Goal: Navigation & Orientation: Find specific page/section

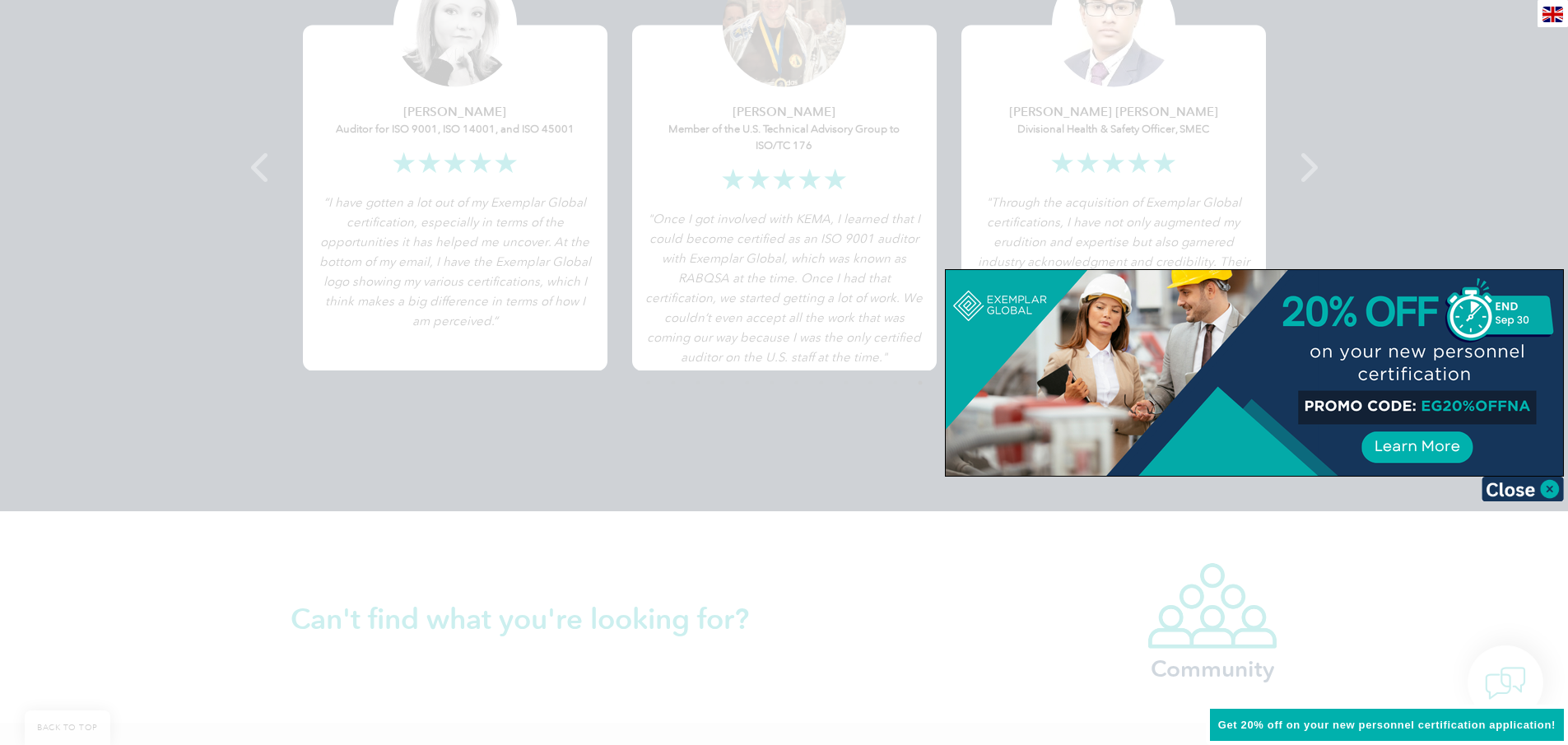
scroll to position [3294, 0]
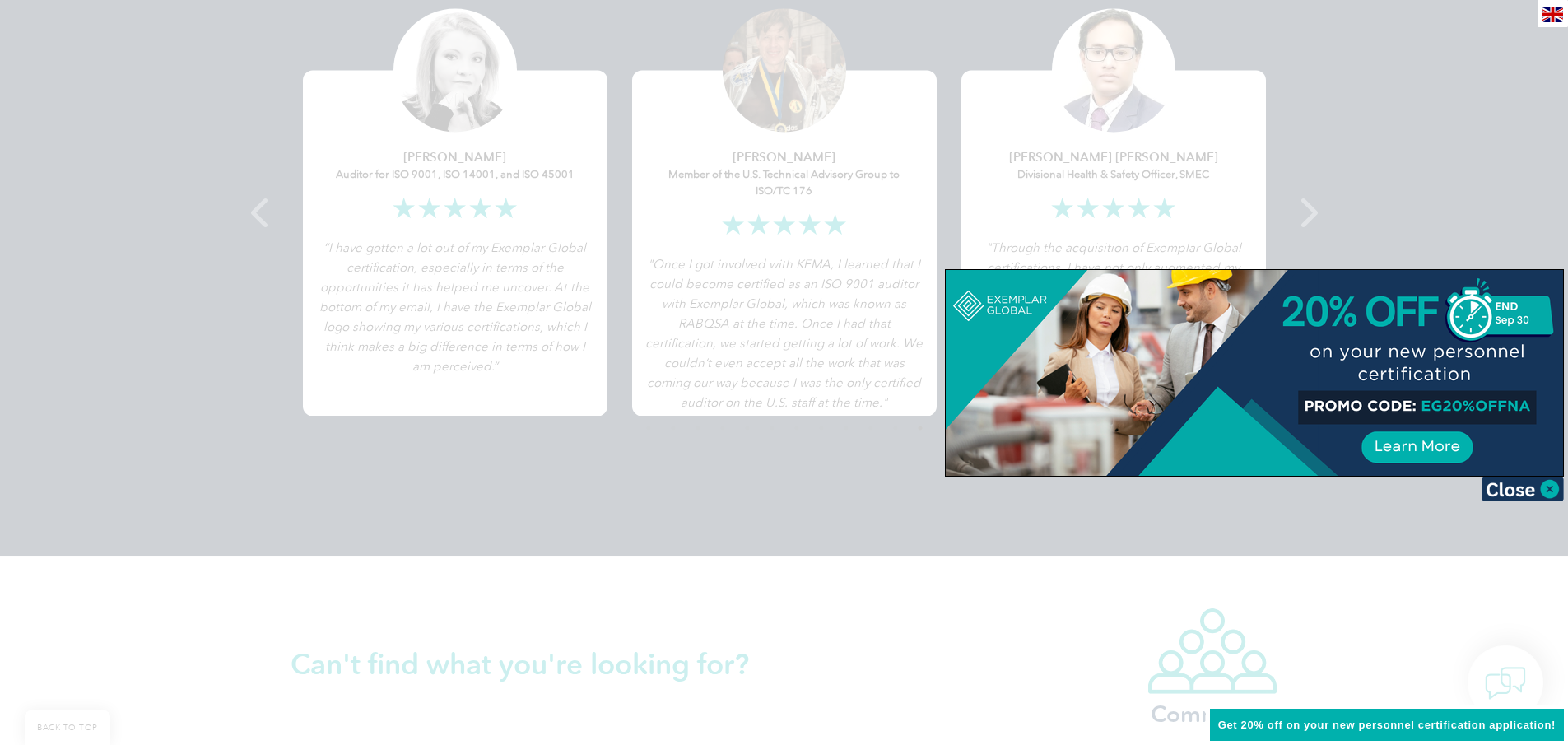
click at [952, 274] on div at bounding box center [1254, 372] width 617 height 206
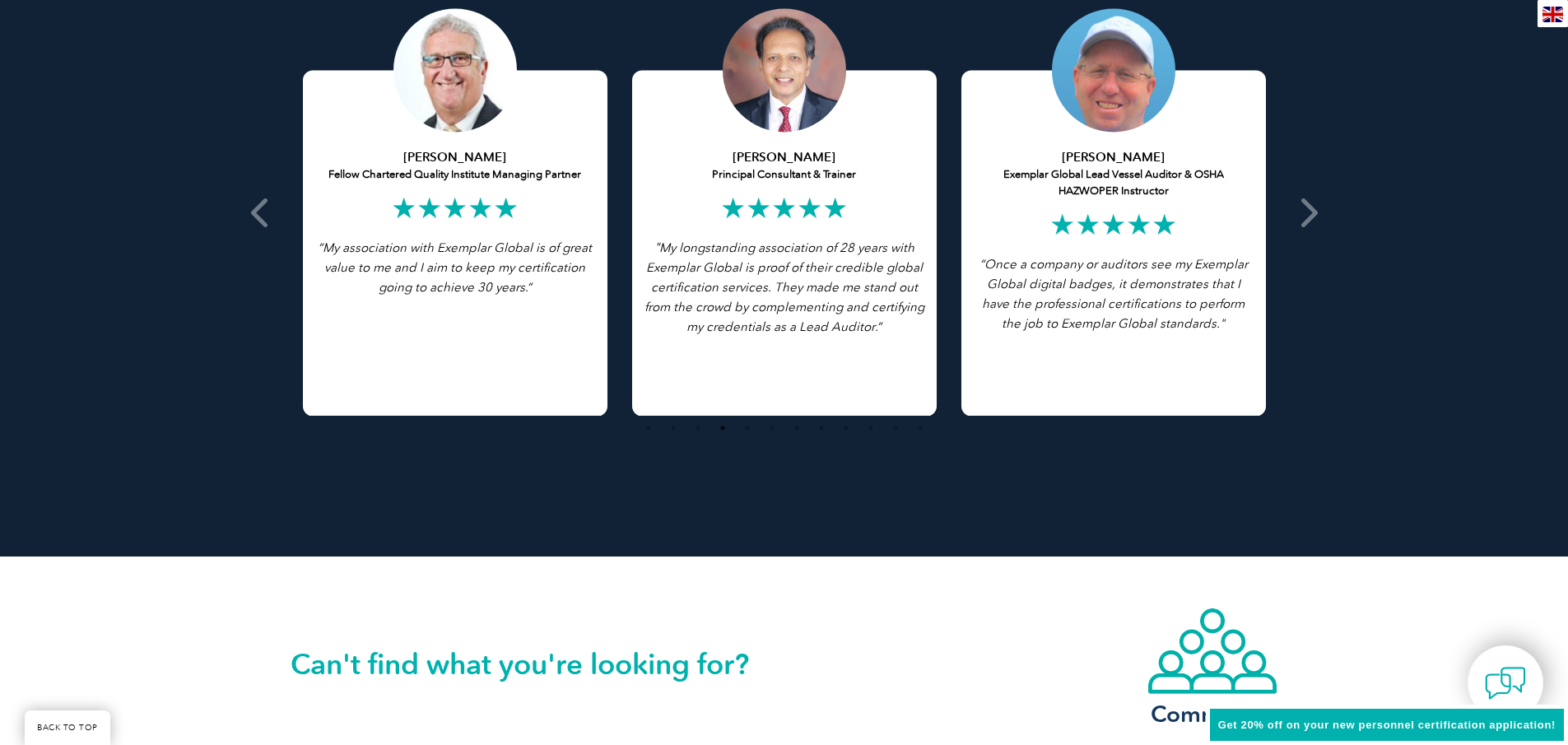
scroll to position [3212, 0]
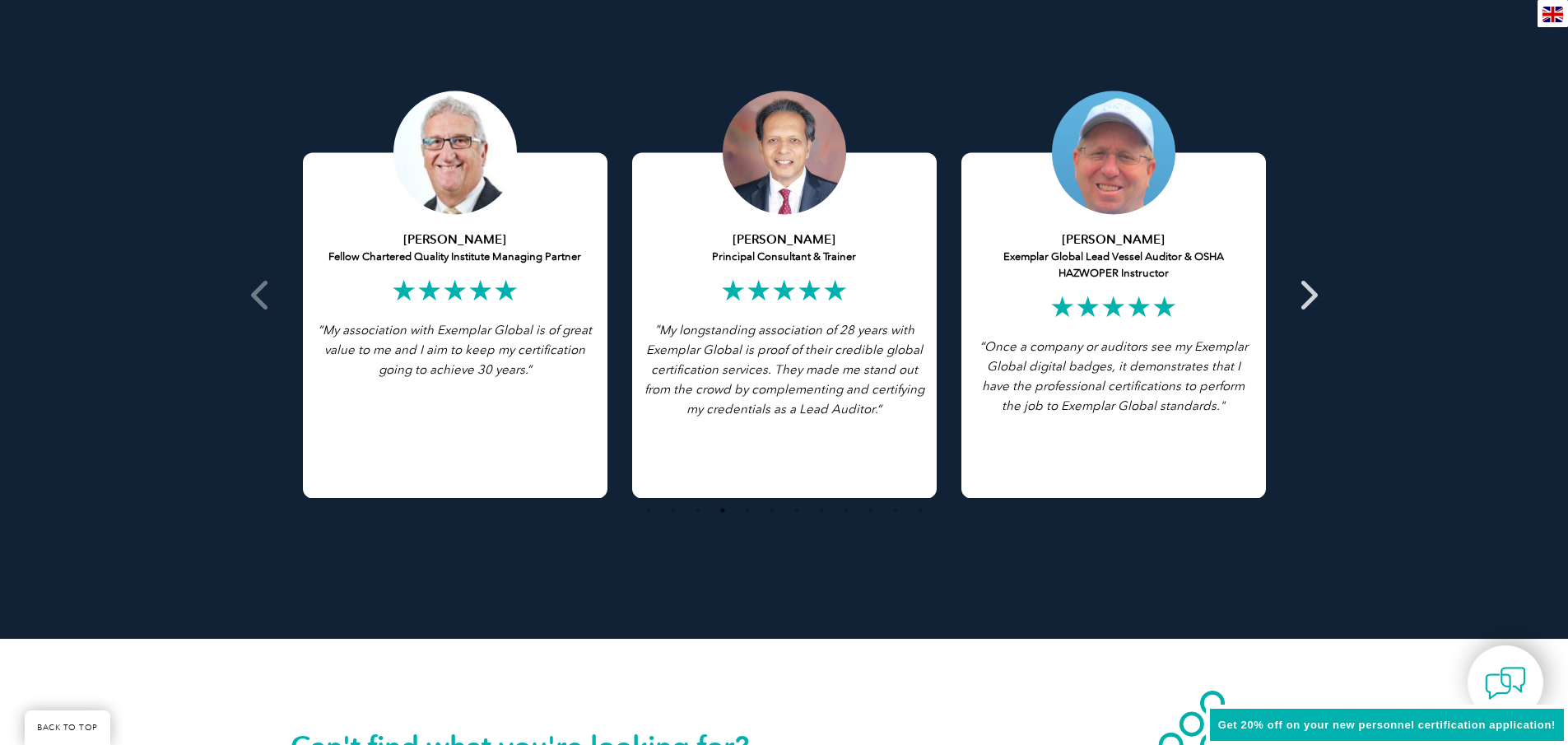
click at [1306, 295] on icon at bounding box center [1307, 295] width 21 height 0
click at [1314, 295] on icon at bounding box center [1307, 295] width 21 height 0
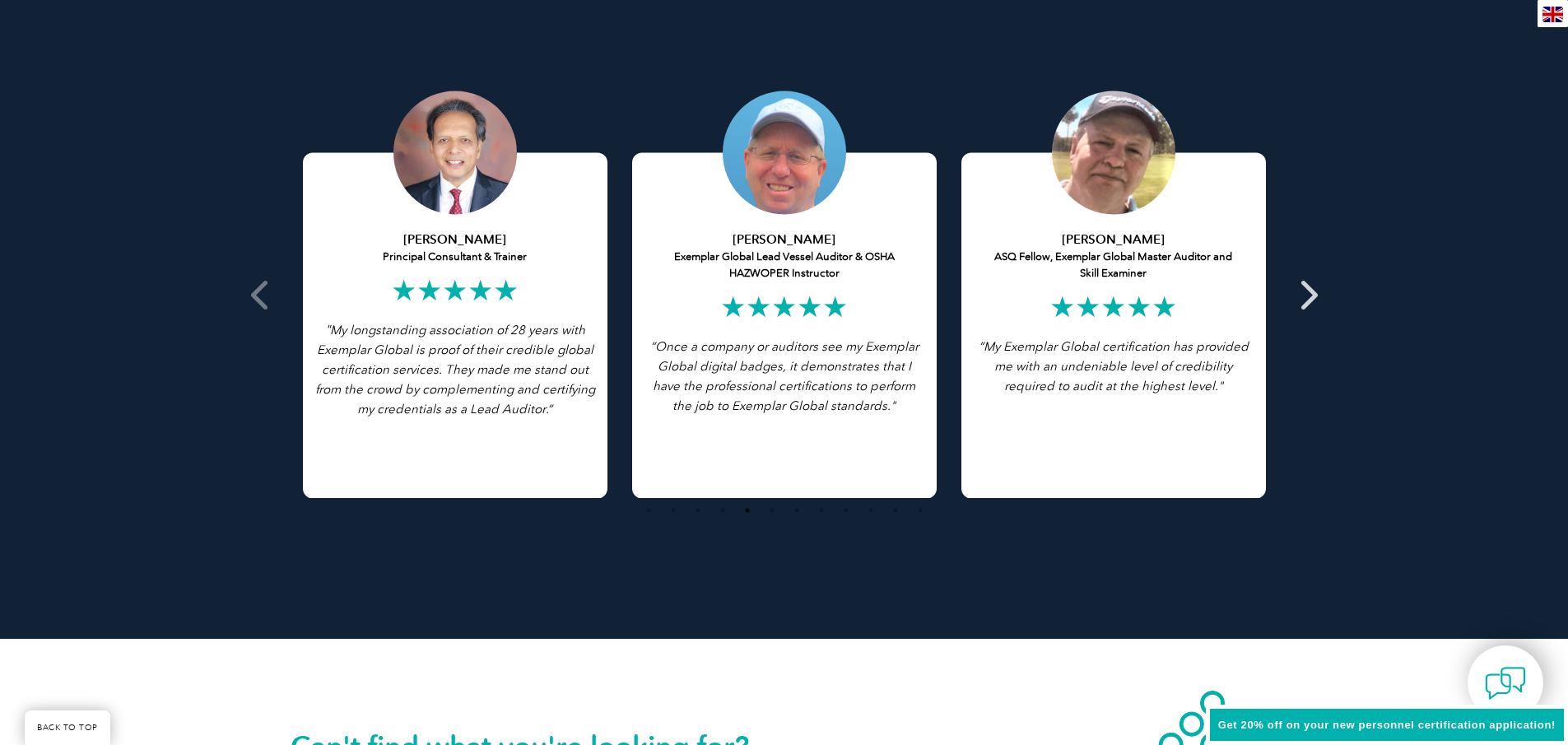
click at [1313, 295] on icon at bounding box center [1307, 295] width 21 height 0
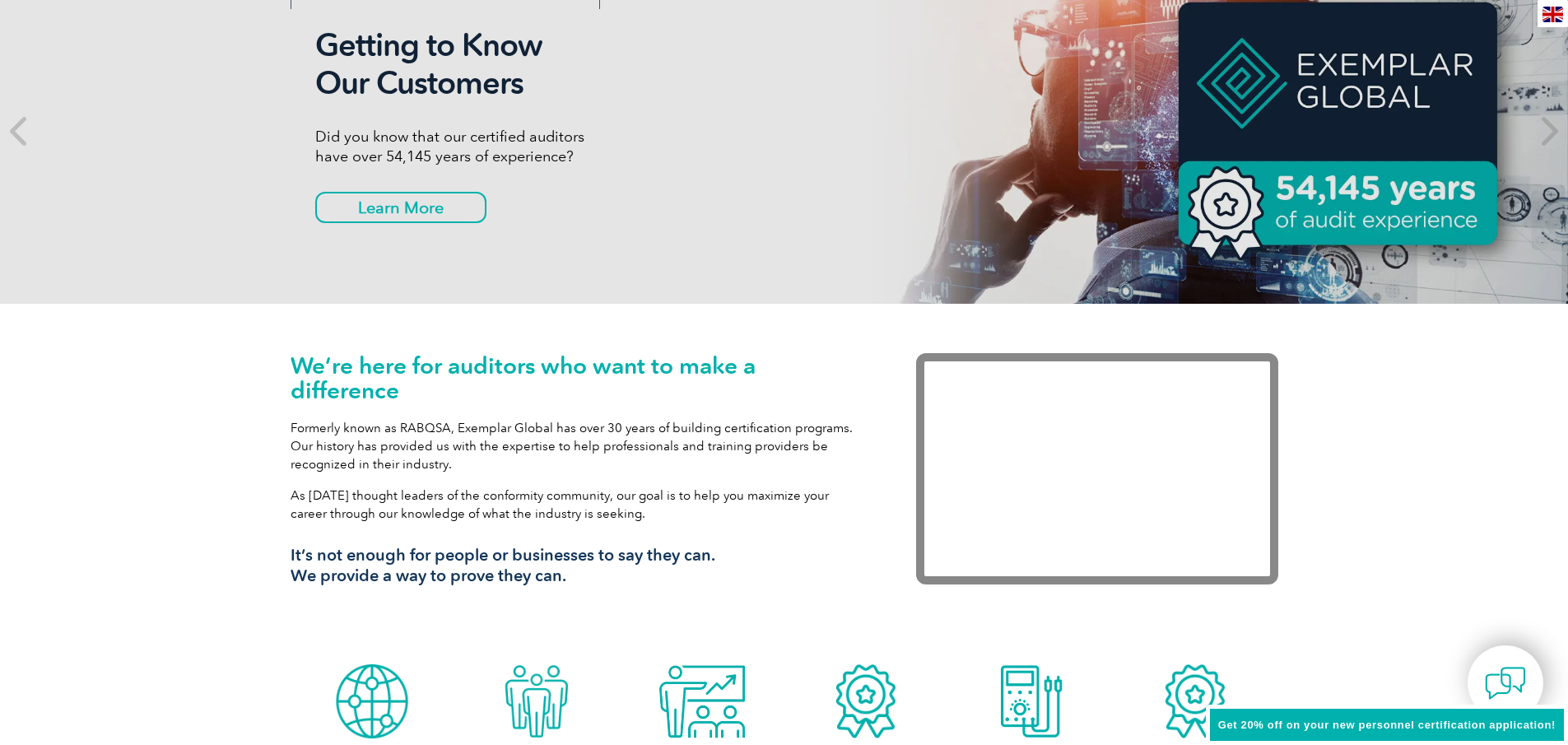
scroll to position [0, 0]
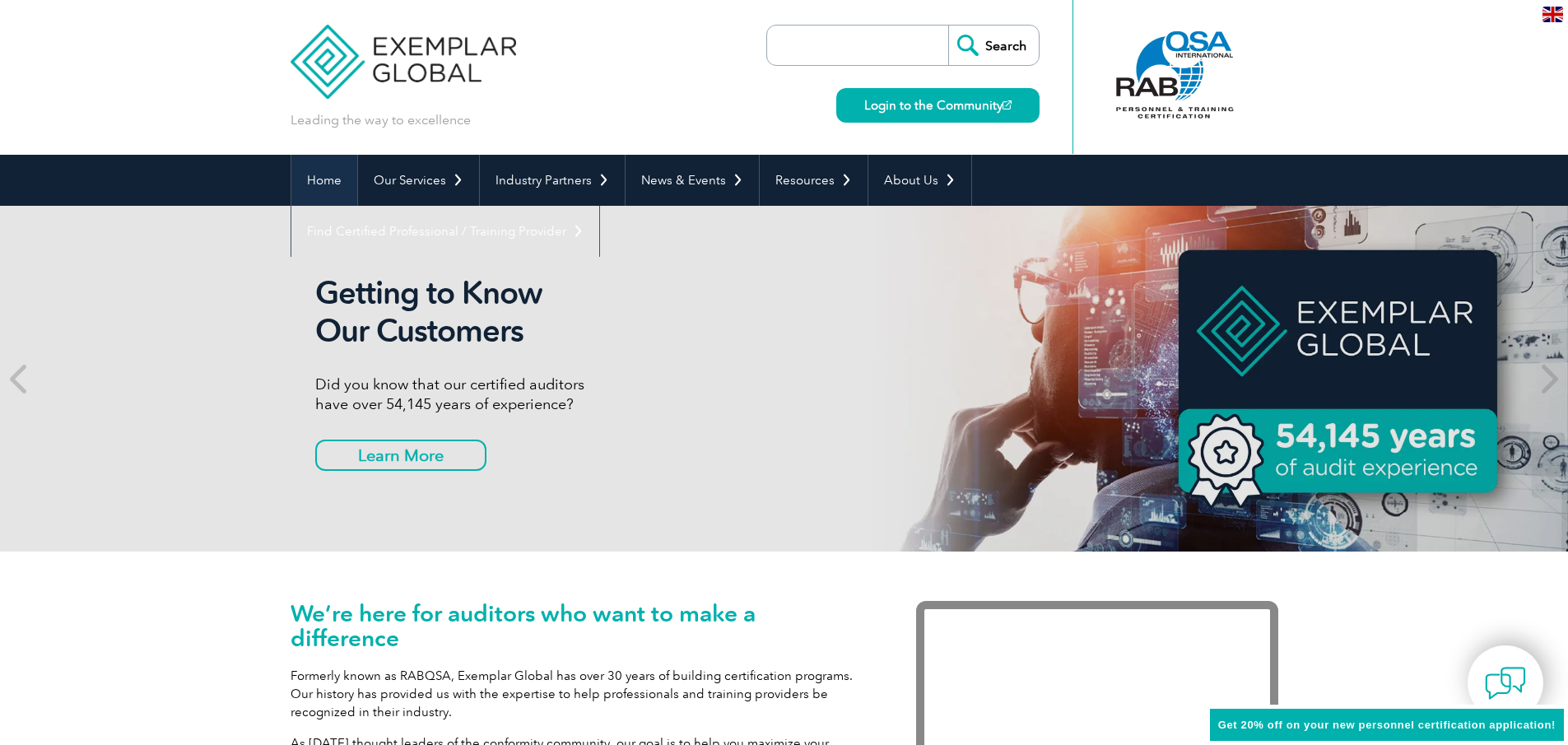
click at [331, 181] on link "Home" at bounding box center [325, 180] width 66 height 51
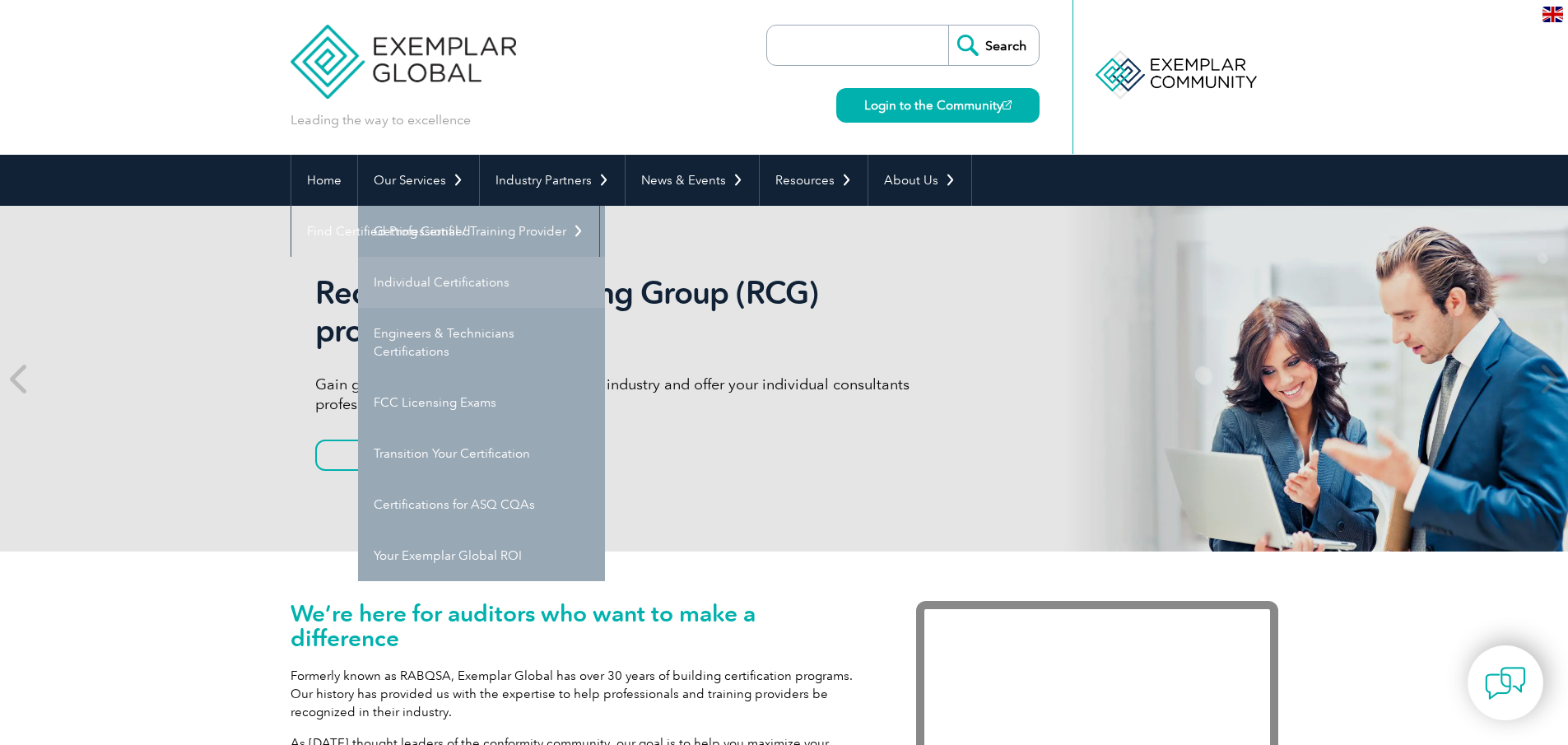
click at [451, 286] on link "Individual Certifications" at bounding box center [481, 282] width 247 height 51
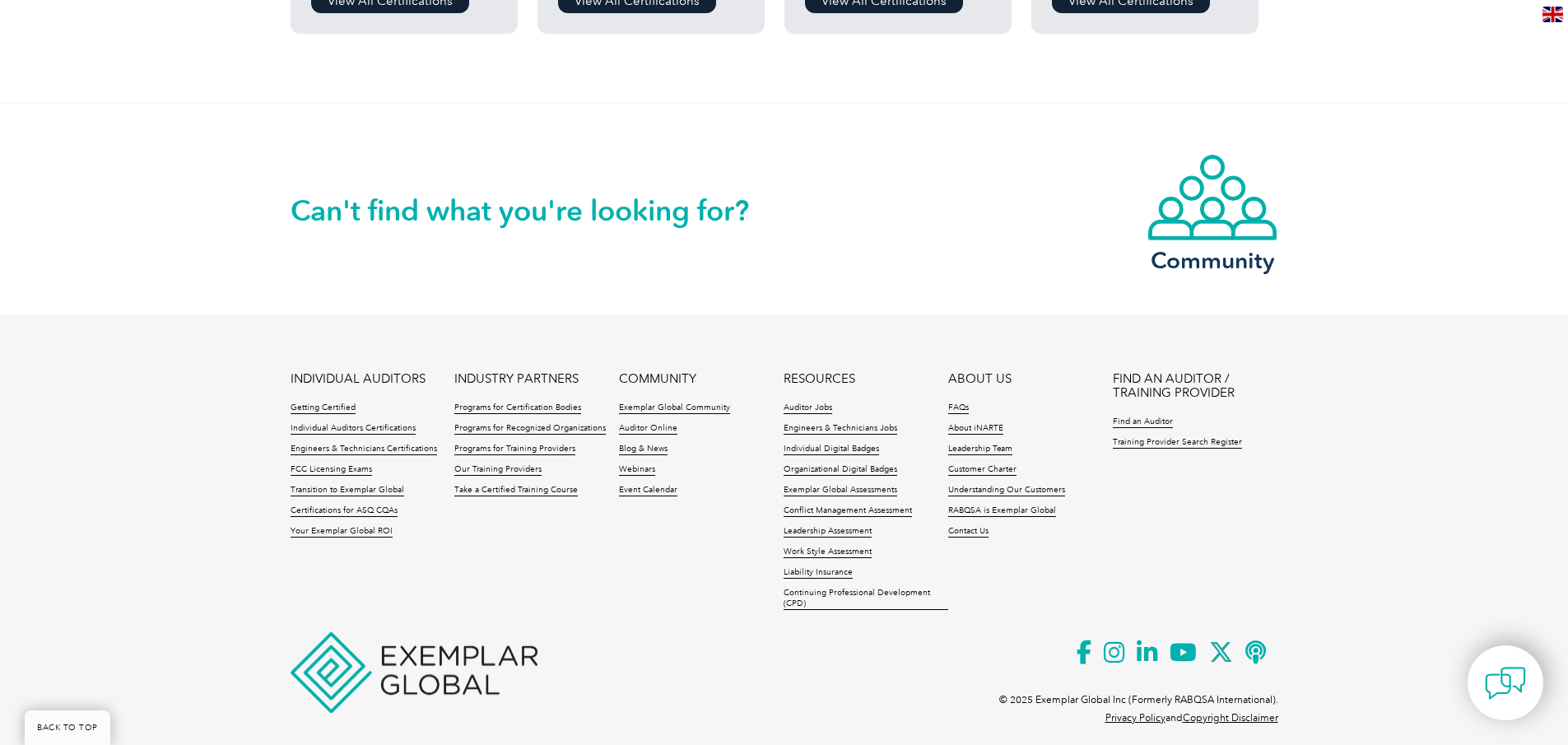
scroll to position [1633, 0]
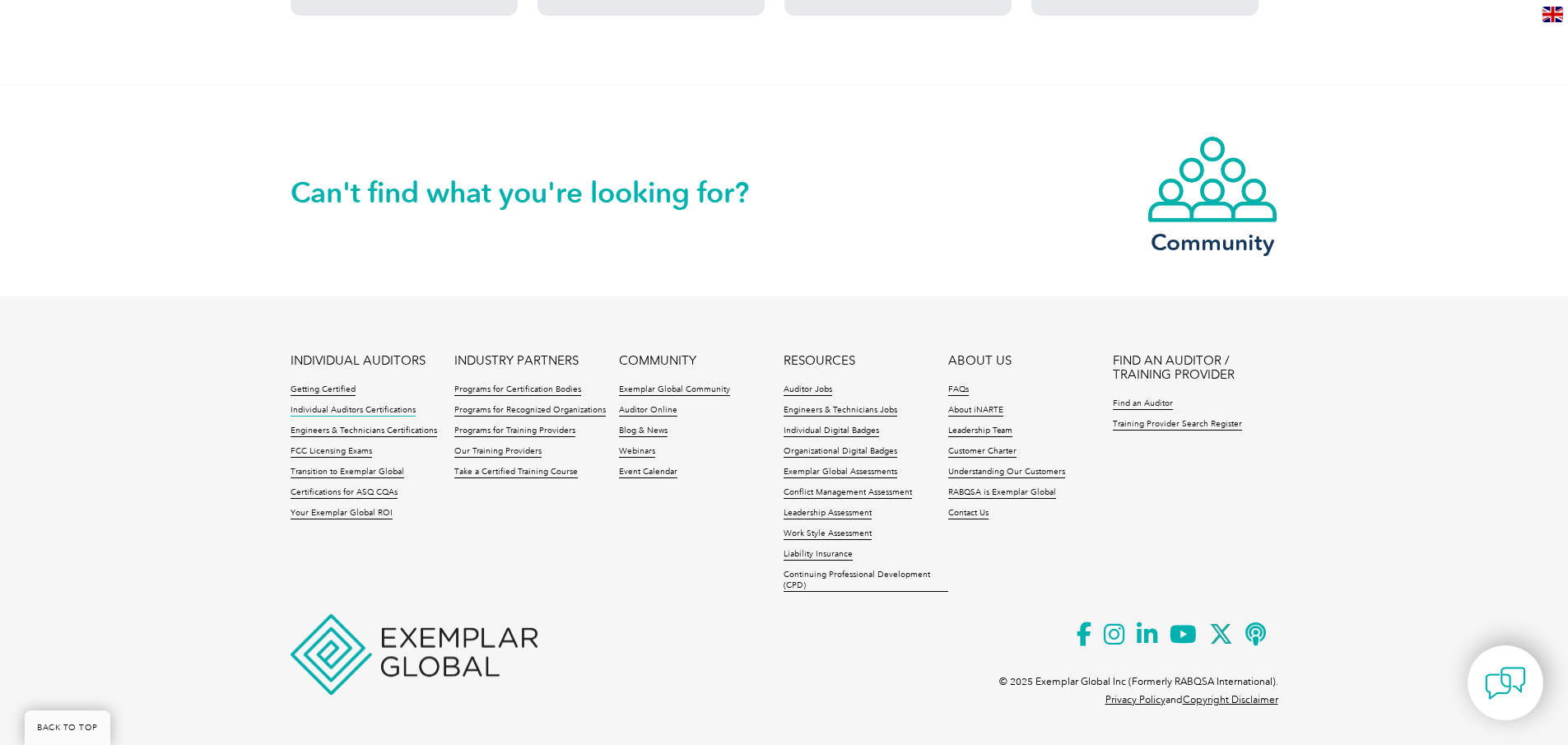
click at [319, 405] on link "Individual Auditors Certifications" at bounding box center [353, 411] width 125 height 12
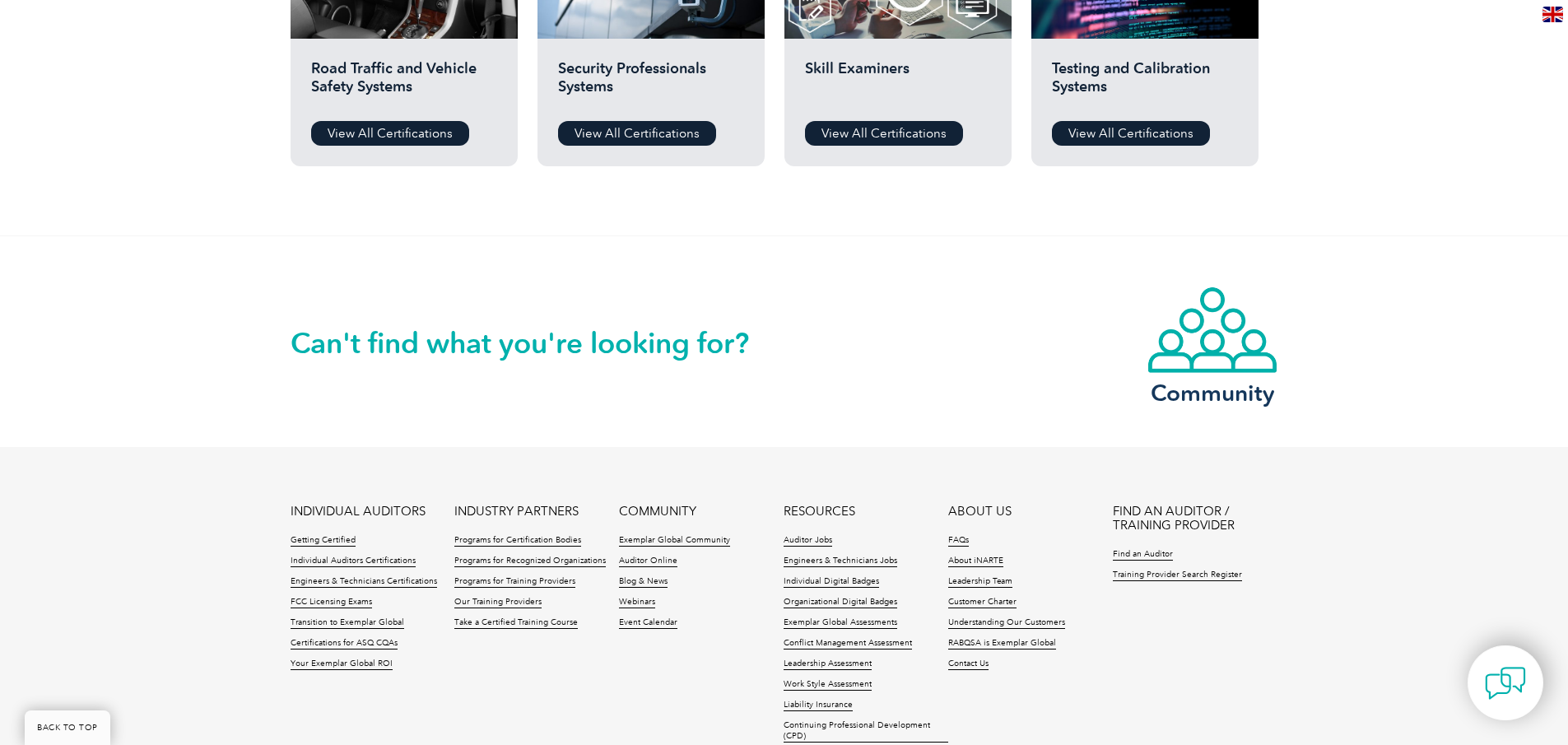
scroll to position [1633, 0]
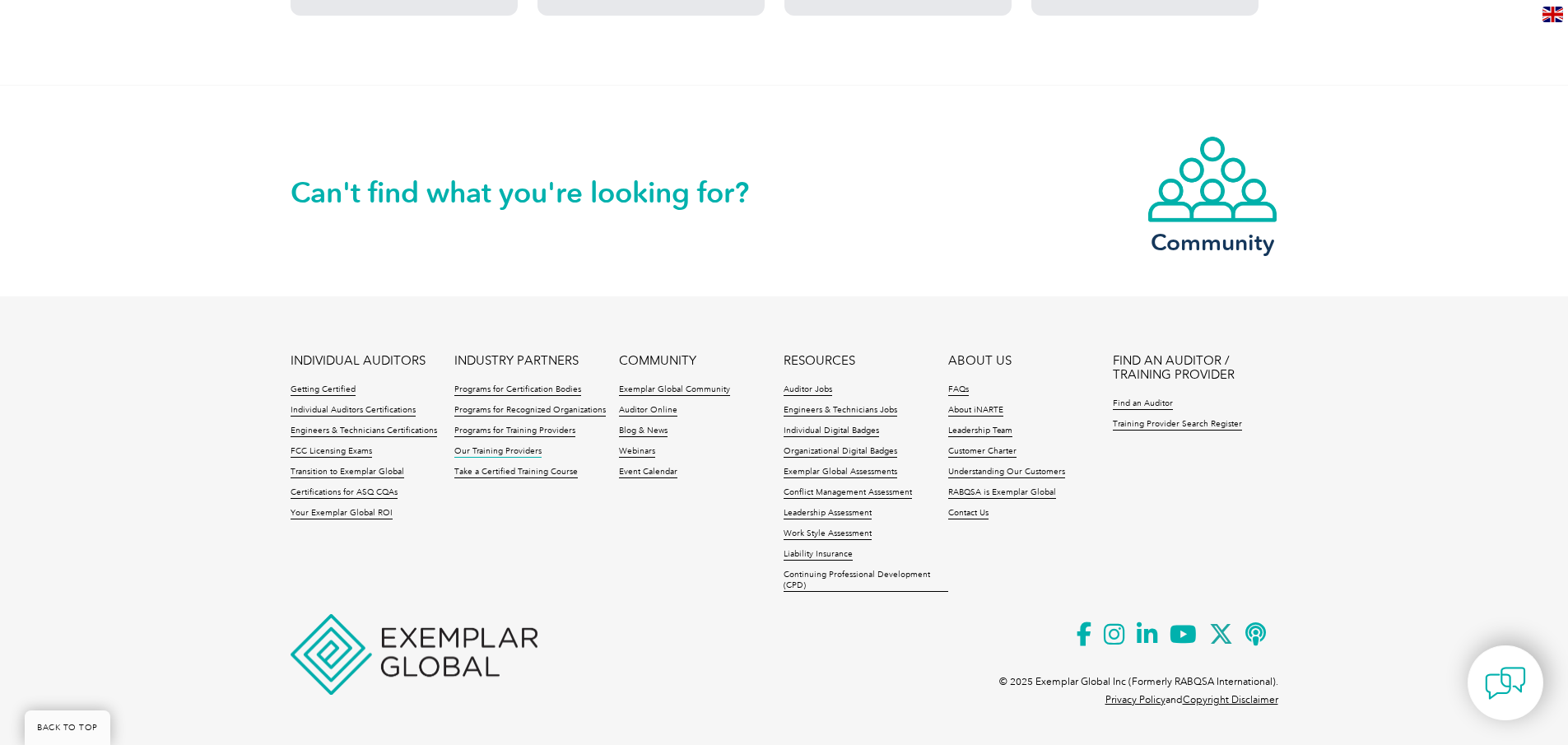
click at [474, 449] on link "Our Training Providers" at bounding box center [497, 452] width 87 height 12
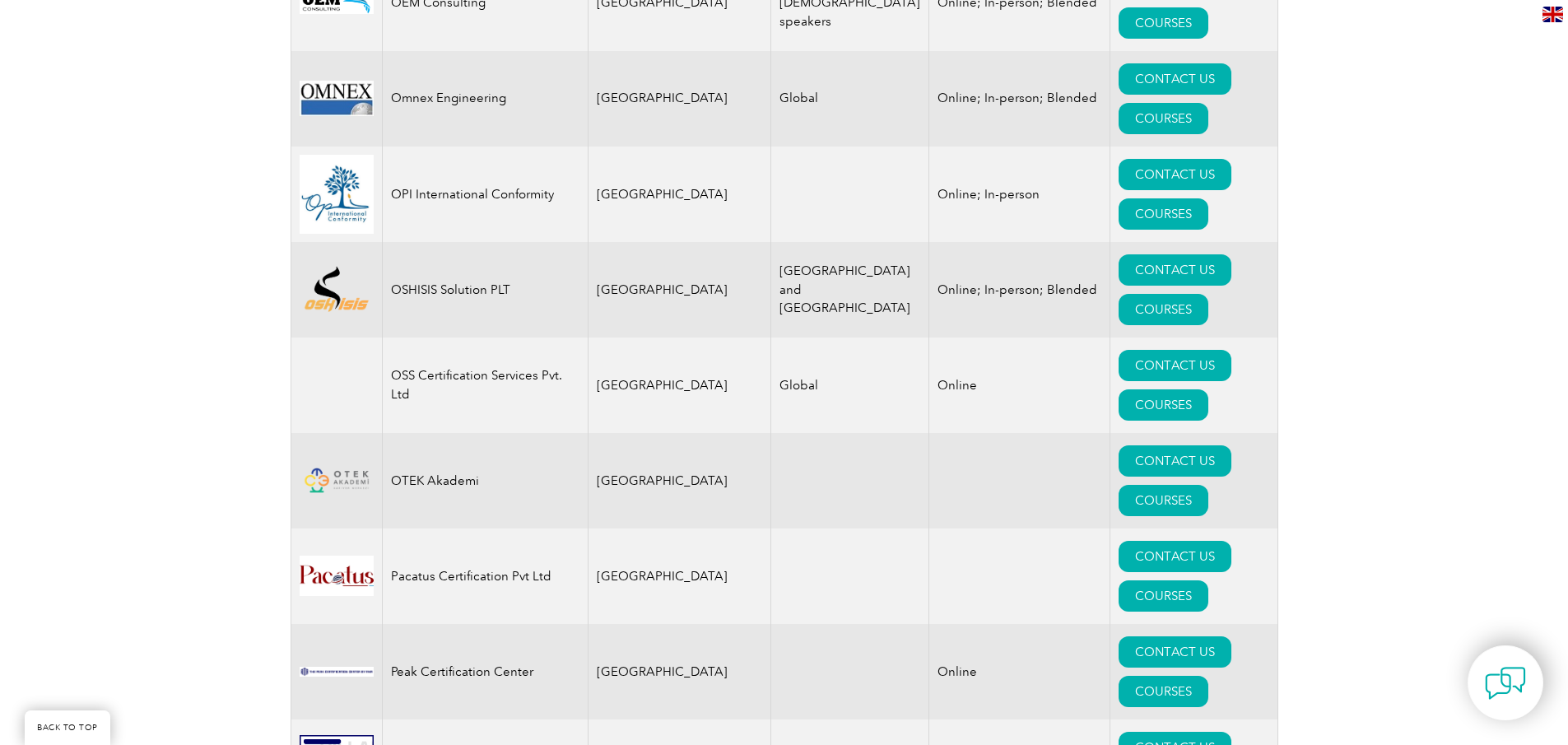
scroll to position [18732, 0]
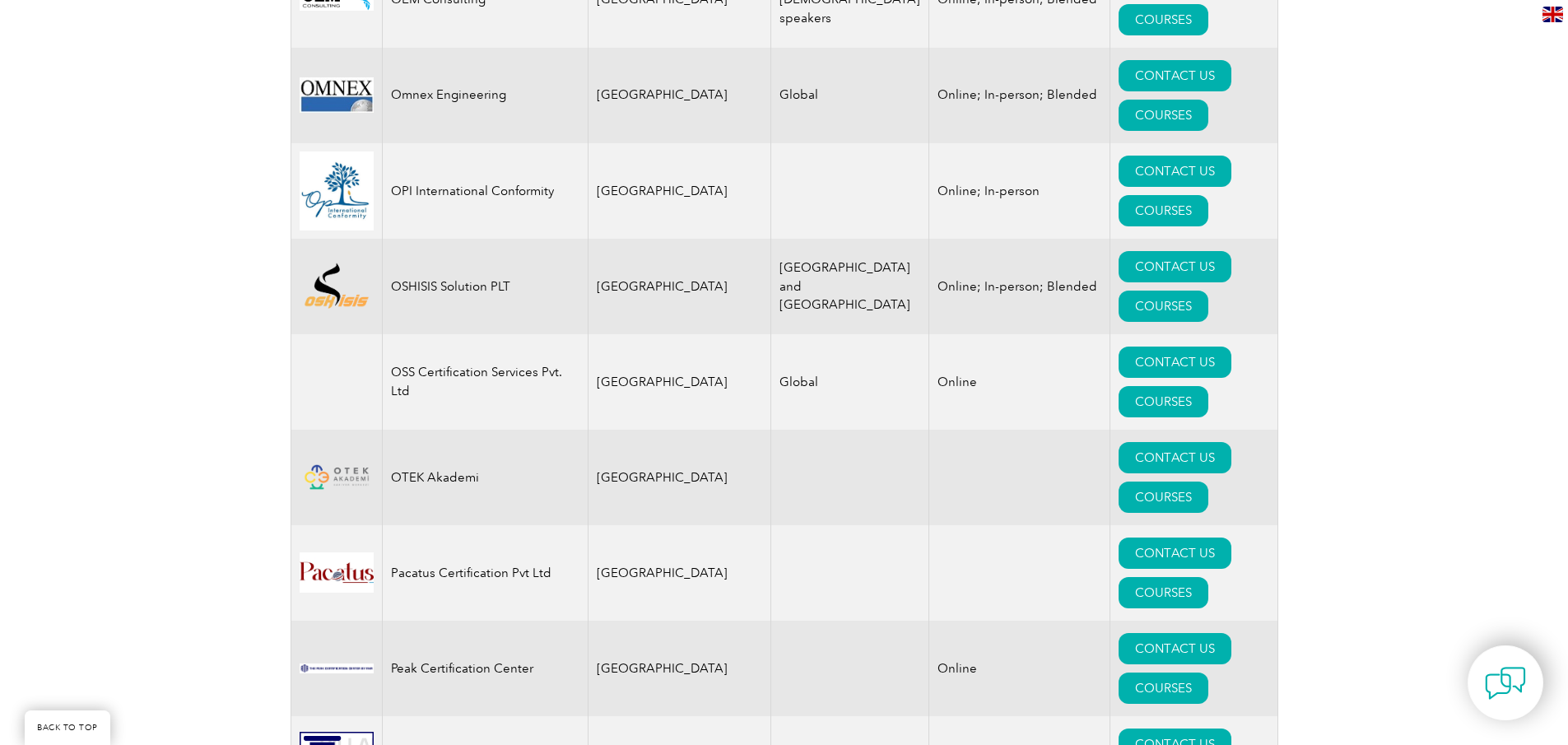
scroll to position [18732, 0]
